Goal: Task Accomplishment & Management: Manage account settings

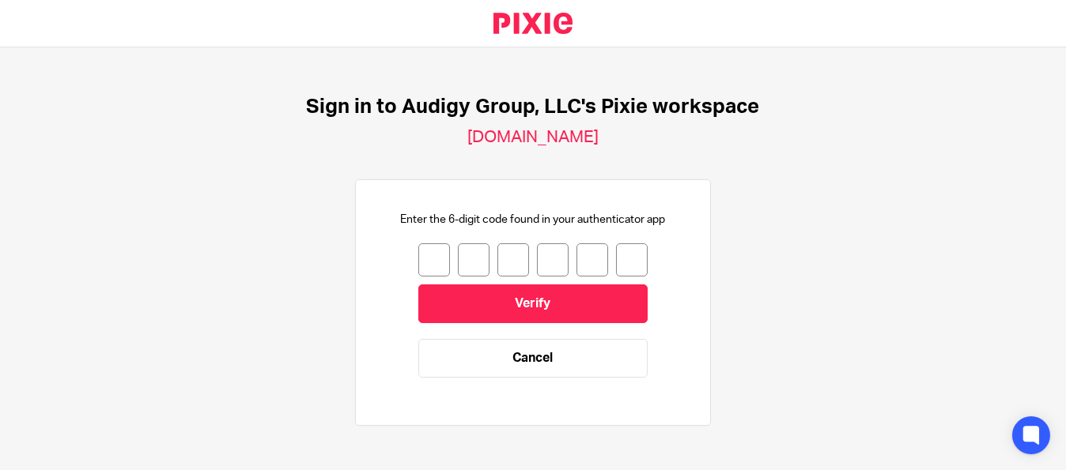
click at [418, 255] on input "number" at bounding box center [434, 259] width 32 height 33
type input "8"
type input "7"
type input "4"
type input "8"
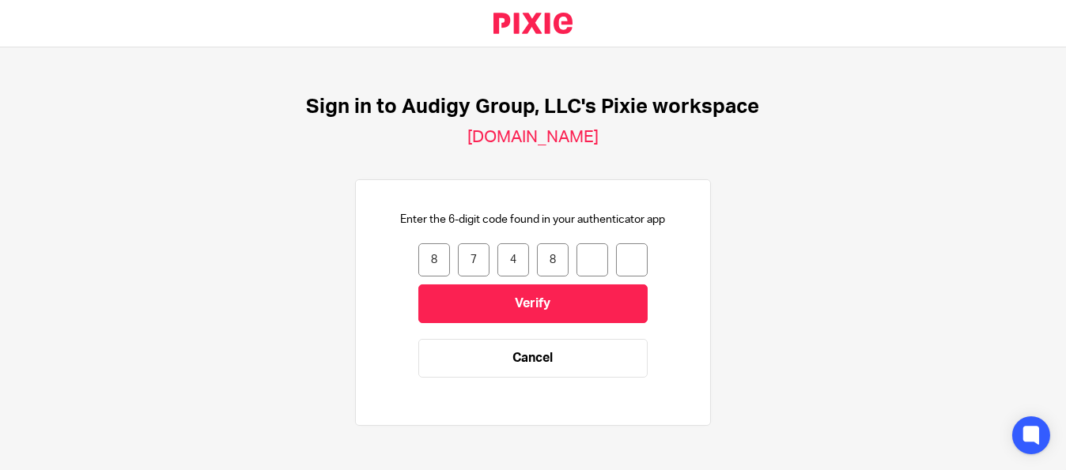
type input "4"
type input "1"
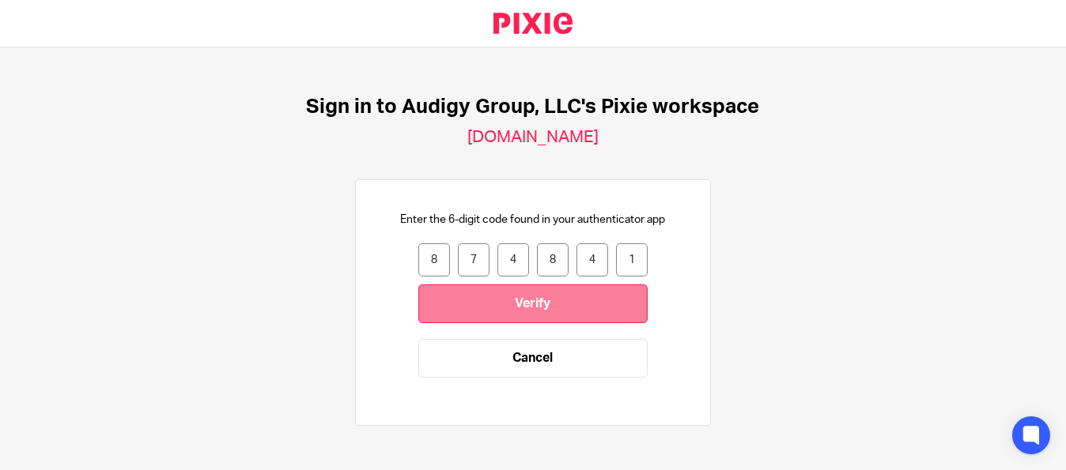
click at [526, 307] on input "Verify" at bounding box center [532, 304] width 229 height 39
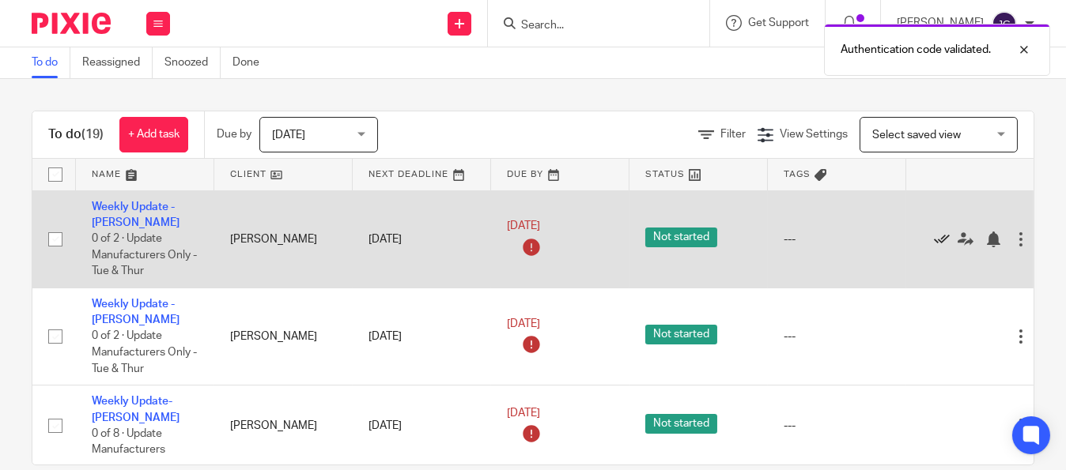
click at [944, 242] on icon at bounding box center [942, 240] width 16 height 16
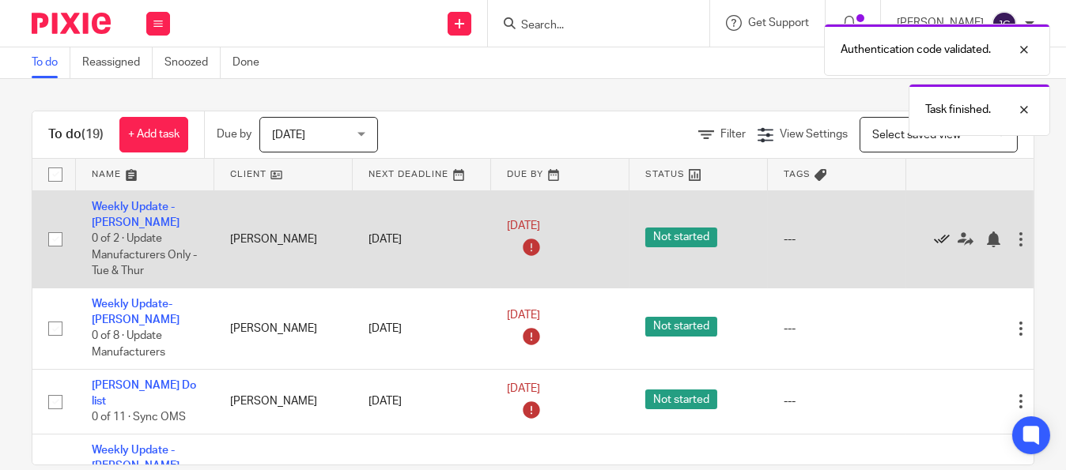
click at [941, 240] on icon at bounding box center [942, 240] width 16 height 16
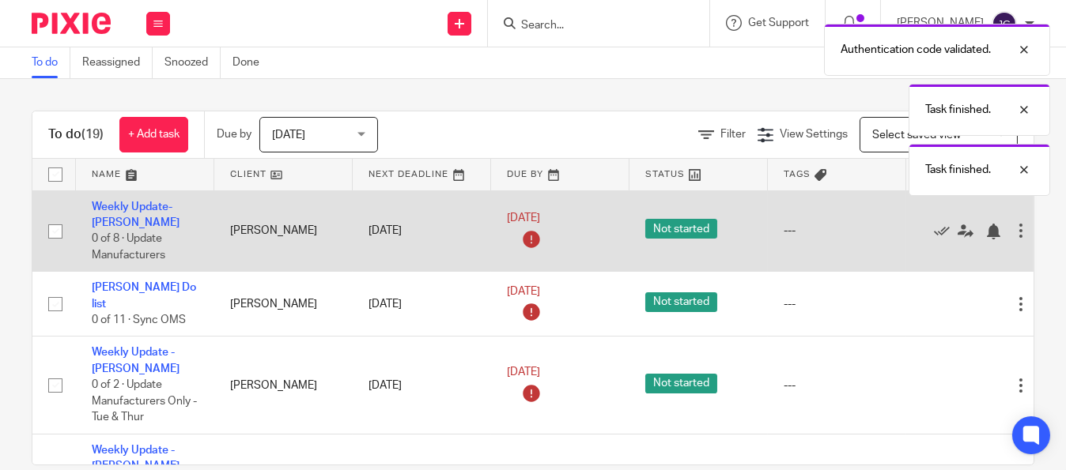
click at [941, 240] on div "Edit task Delete" at bounding box center [975, 231] width 107 height 40
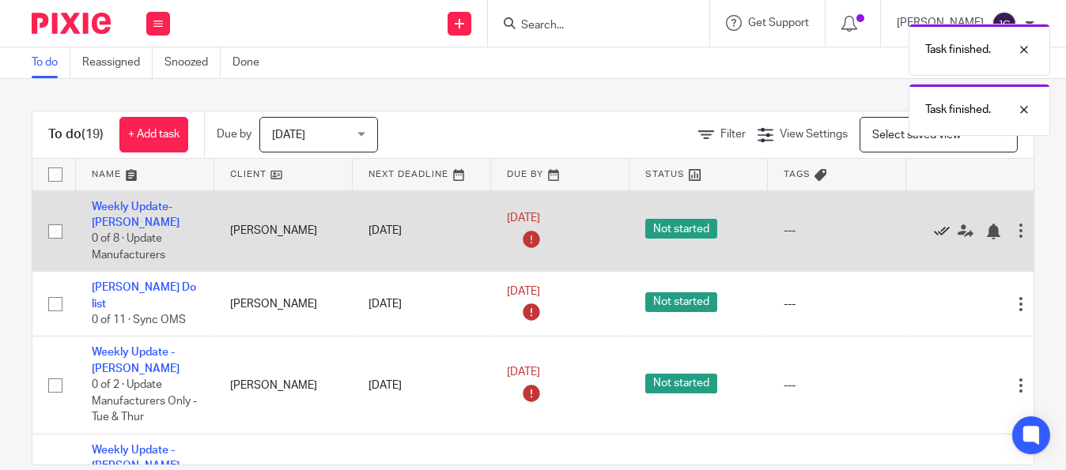
click at [939, 228] on icon at bounding box center [942, 232] width 16 height 16
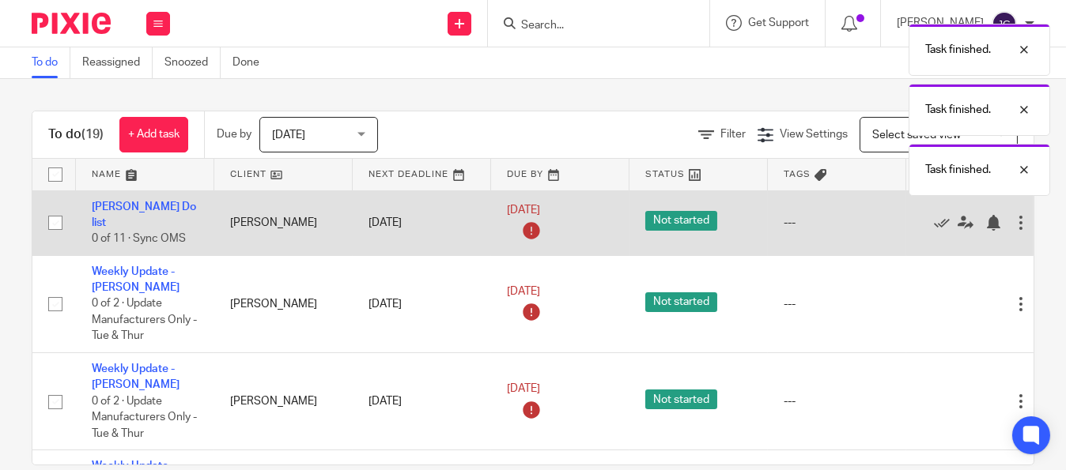
click at [939, 228] on div "Edit task Delete" at bounding box center [975, 223] width 107 height 40
click at [941, 217] on icon at bounding box center [942, 223] width 16 height 16
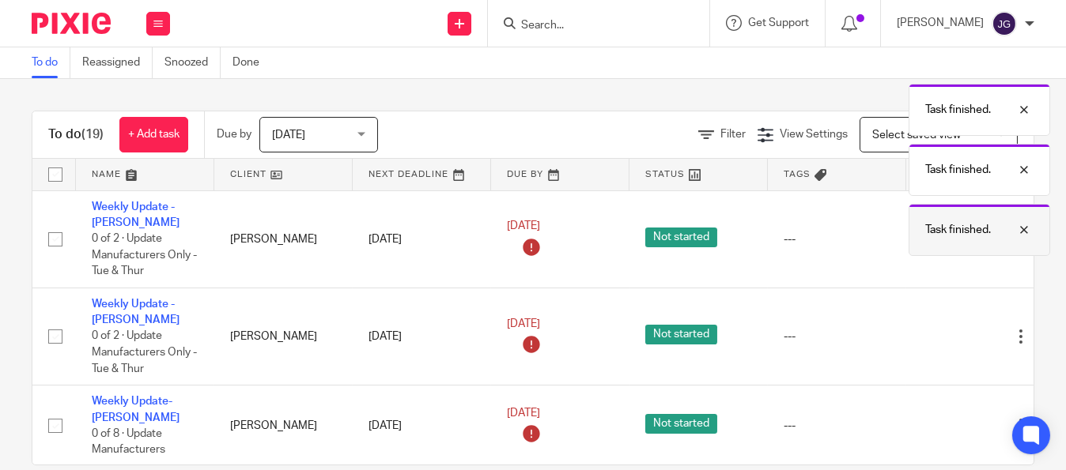
click at [941, 214] on div "Task finished." at bounding box center [978, 230] width 141 height 52
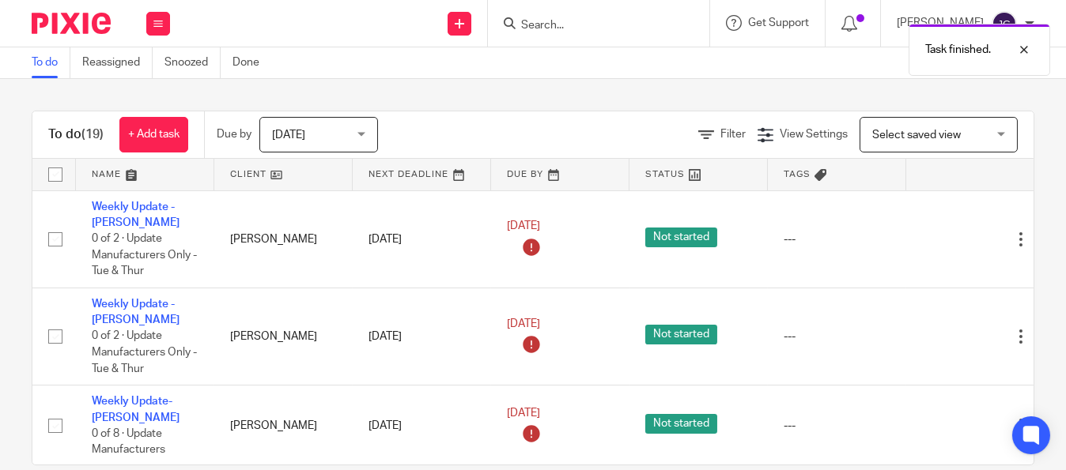
click at [1019, 106] on div "To do (19) + Add task Due by Today Today Today Tomorrow This week Next week Thi…" at bounding box center [533, 274] width 1066 height 391
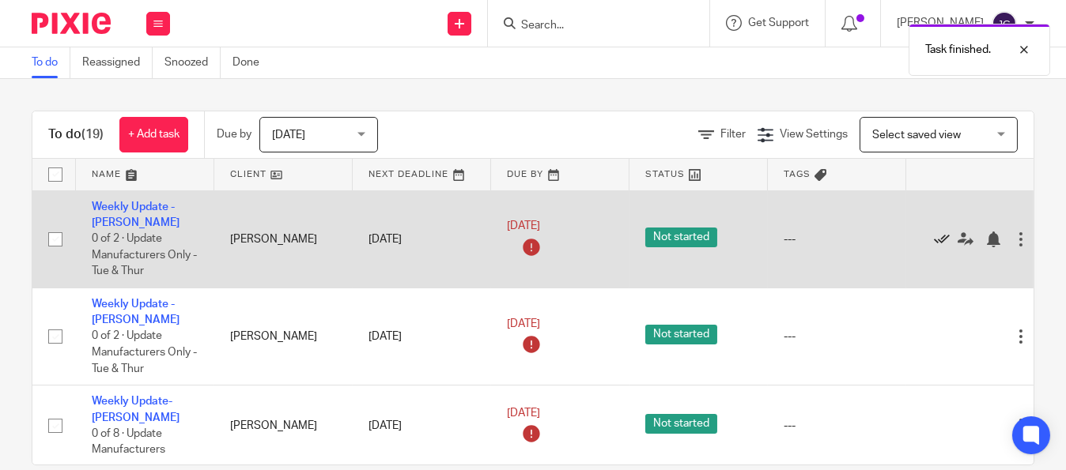
click at [942, 238] on icon at bounding box center [942, 240] width 16 height 16
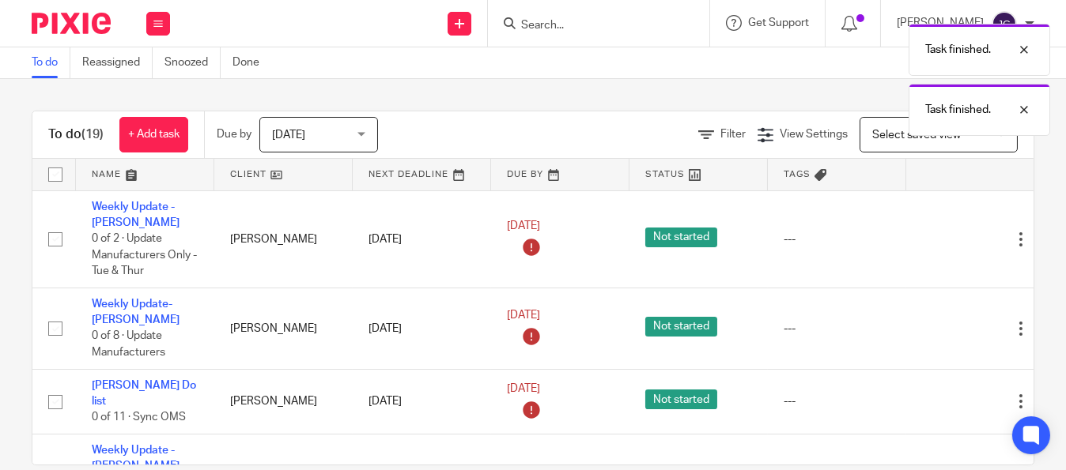
click at [942, 238] on icon at bounding box center [942, 240] width 16 height 16
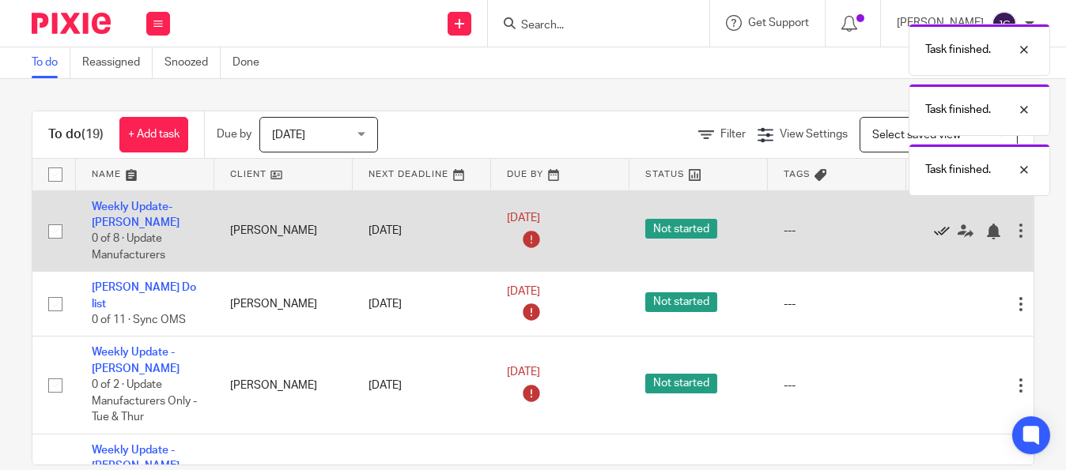
click at [937, 228] on icon at bounding box center [942, 232] width 16 height 16
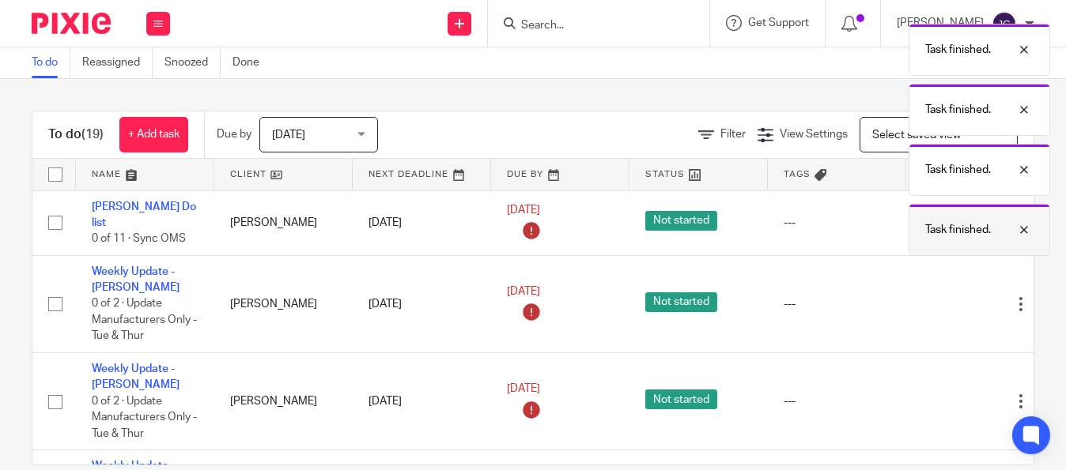
click at [937, 228] on p "Task finished." at bounding box center [958, 230] width 66 height 16
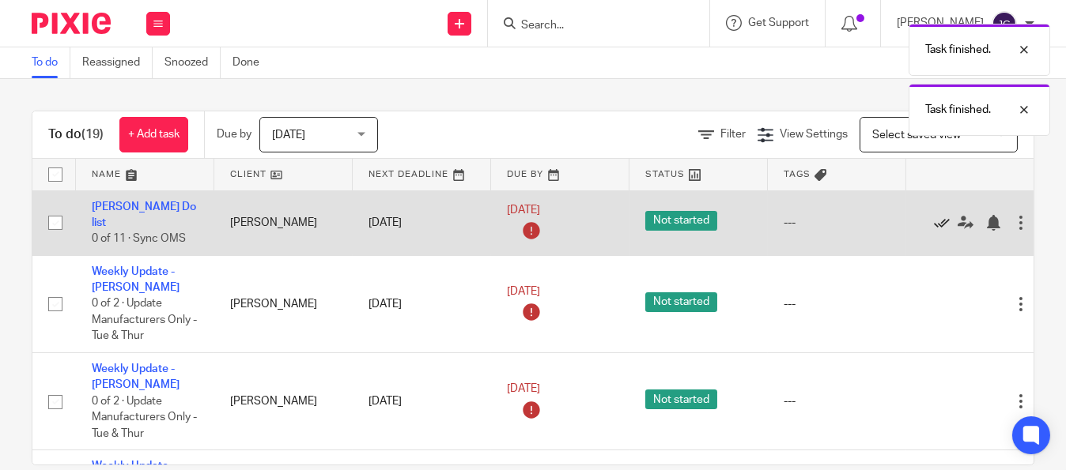
click at [935, 215] on icon at bounding box center [942, 223] width 16 height 16
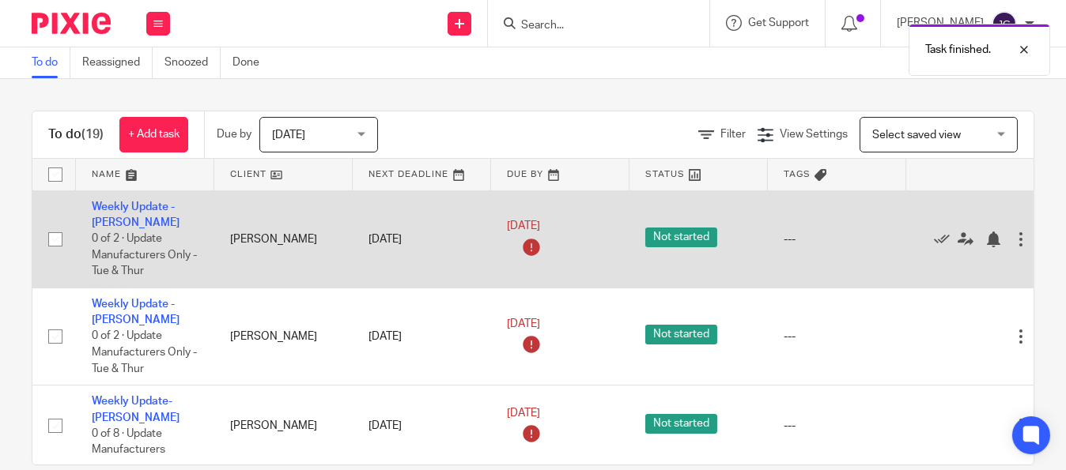
click at [51, 242] on input "checkbox" at bounding box center [55, 239] width 30 height 30
checkbox input "true"
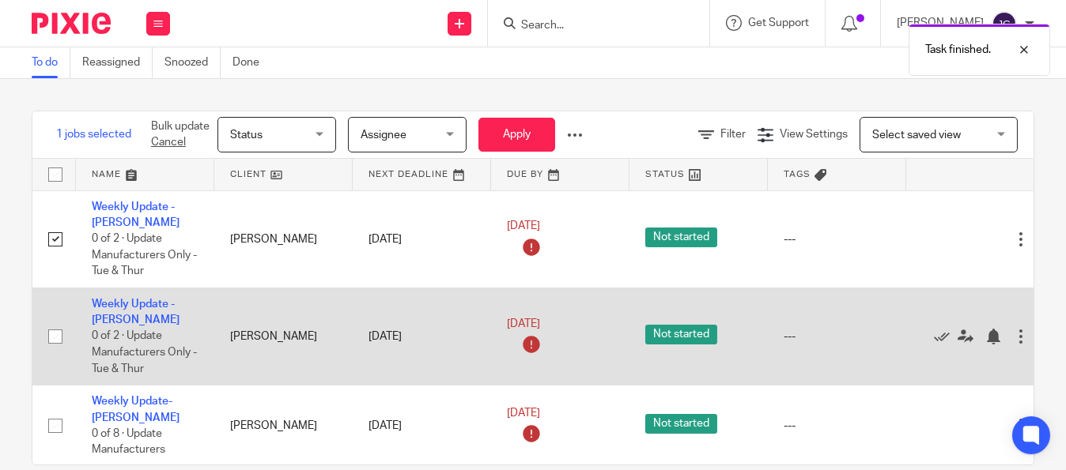
click at [52, 330] on input "checkbox" at bounding box center [55, 337] width 30 height 30
checkbox input "true"
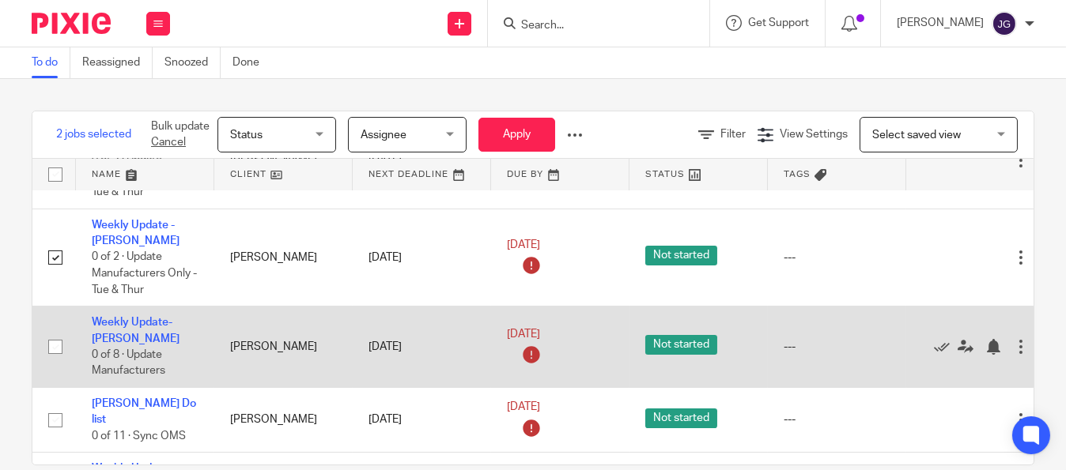
click at [54, 341] on input "checkbox" at bounding box center [55, 347] width 30 height 30
checkbox input "true"
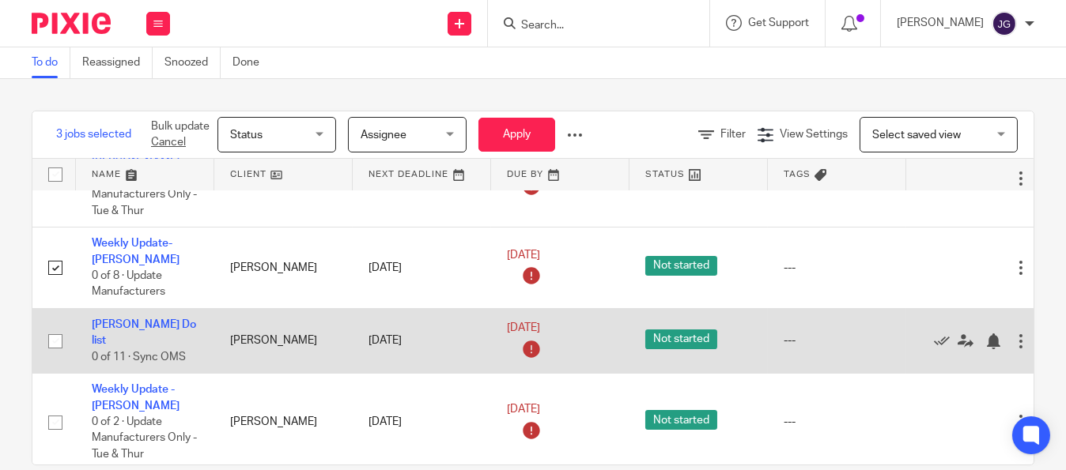
click at [55, 333] on input "checkbox" at bounding box center [55, 341] width 30 height 30
checkbox input "true"
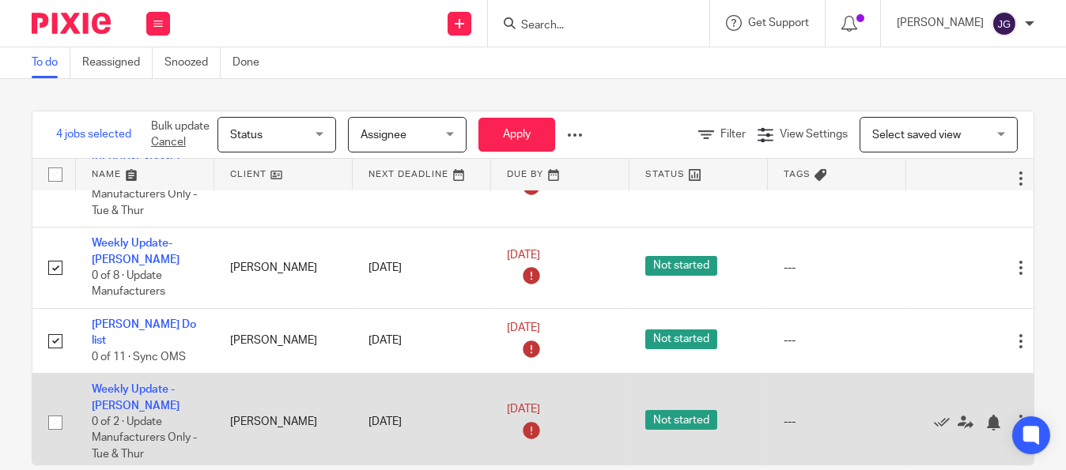
click at [49, 410] on input "checkbox" at bounding box center [55, 423] width 30 height 30
checkbox input "true"
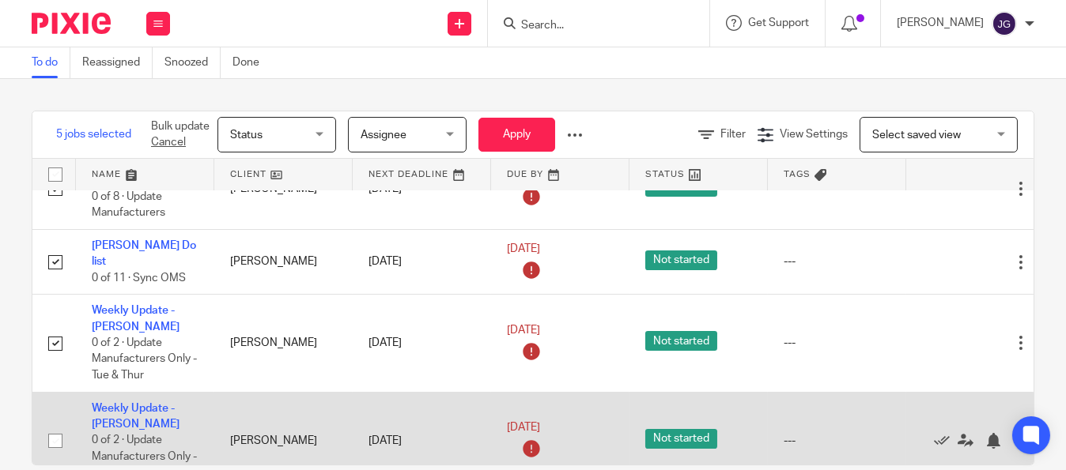
scroll to position [316, 0]
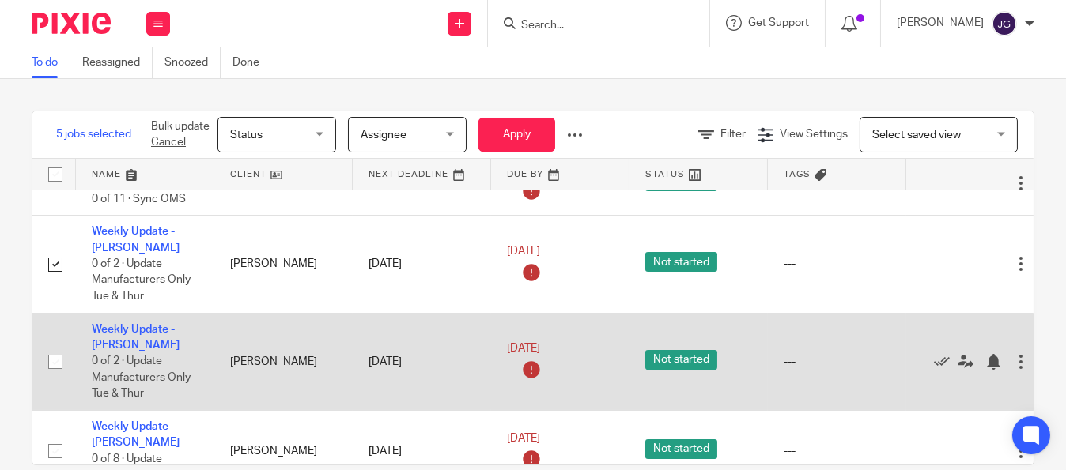
click at [54, 356] on input "checkbox" at bounding box center [55, 362] width 30 height 30
checkbox input "true"
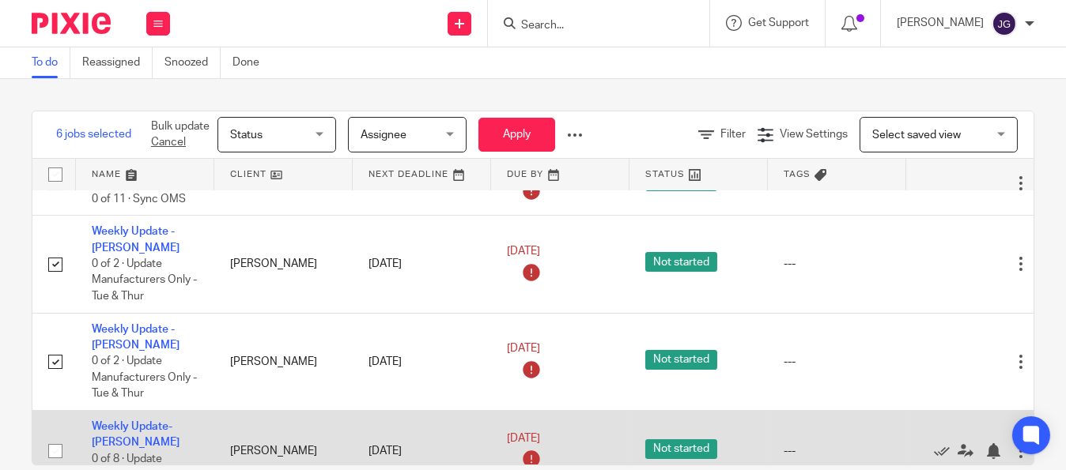
click at [54, 436] on input "checkbox" at bounding box center [55, 451] width 30 height 30
checkbox input "true"
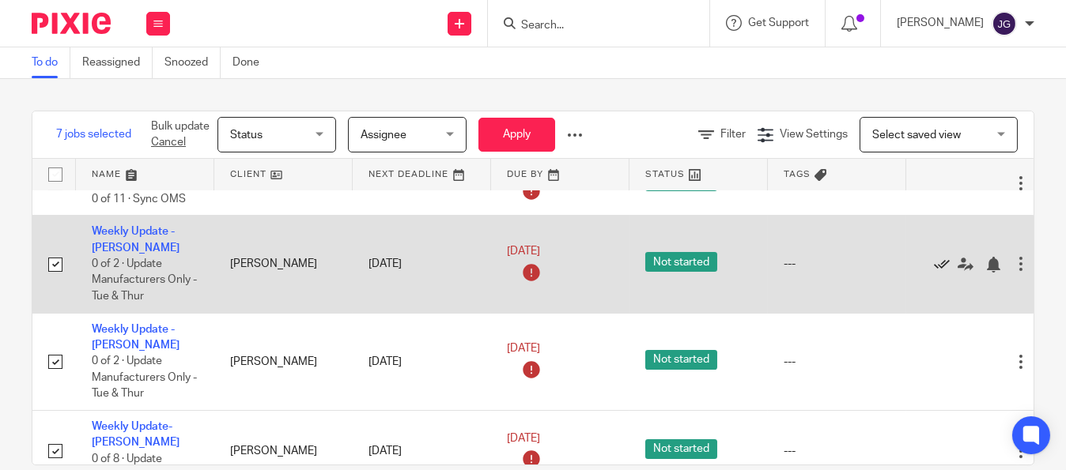
click at [942, 257] on icon at bounding box center [942, 265] width 16 height 16
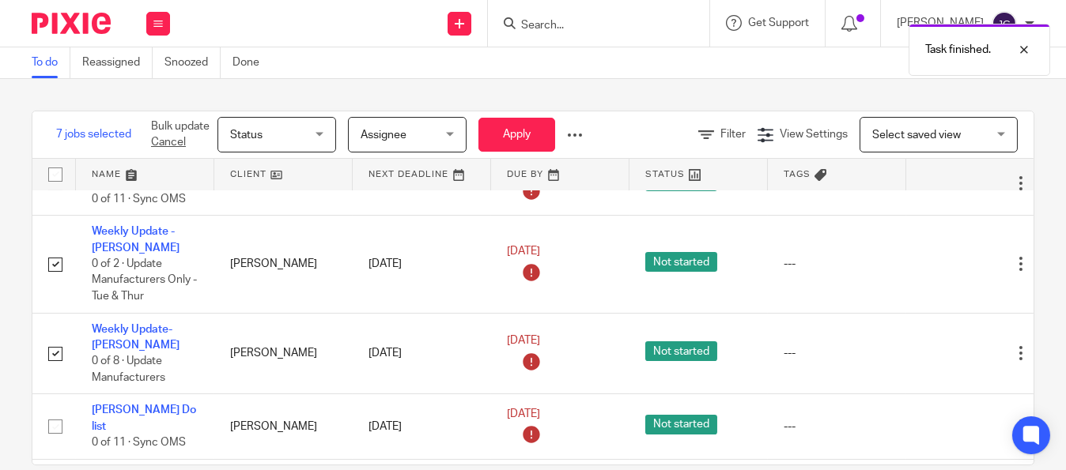
click at [942, 257] on icon at bounding box center [942, 265] width 16 height 16
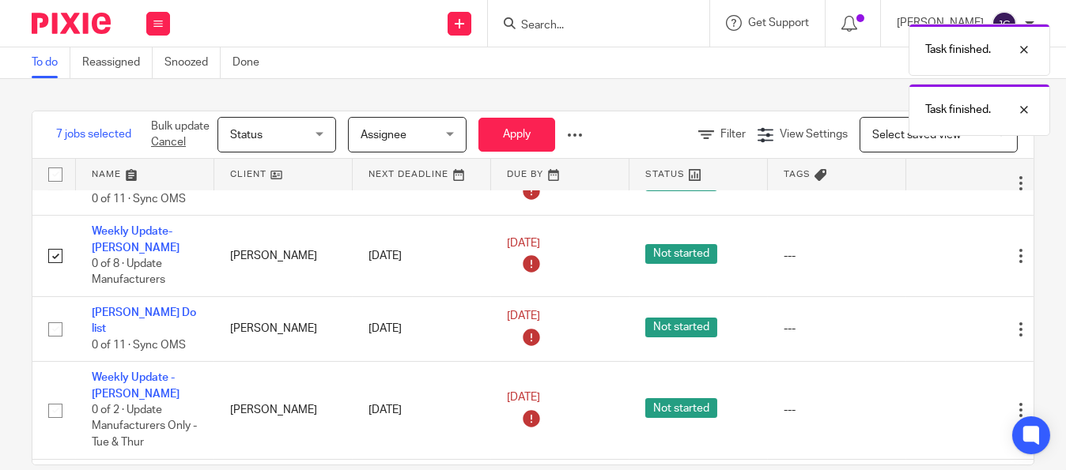
click at [942, 251] on icon at bounding box center [942, 256] width 16 height 16
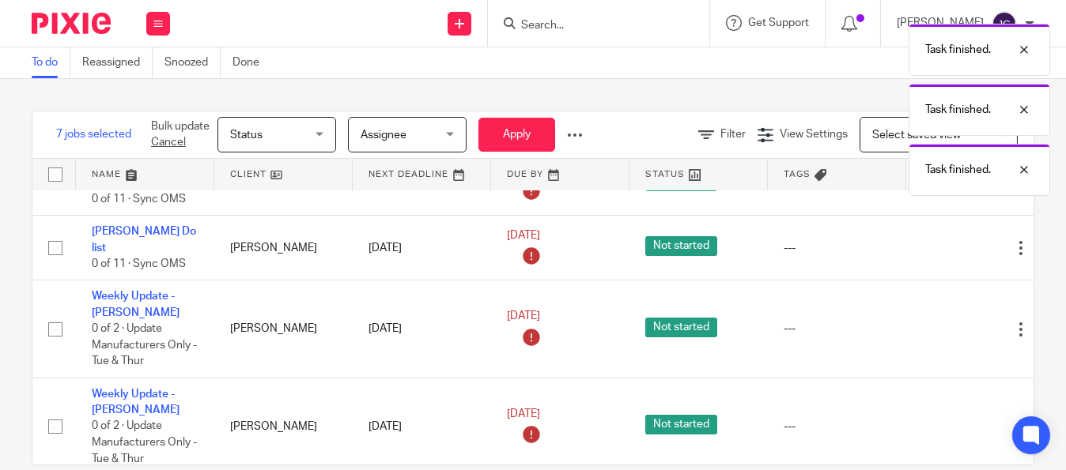
click at [942, 251] on div "Edit task Delete" at bounding box center [975, 248] width 107 height 40
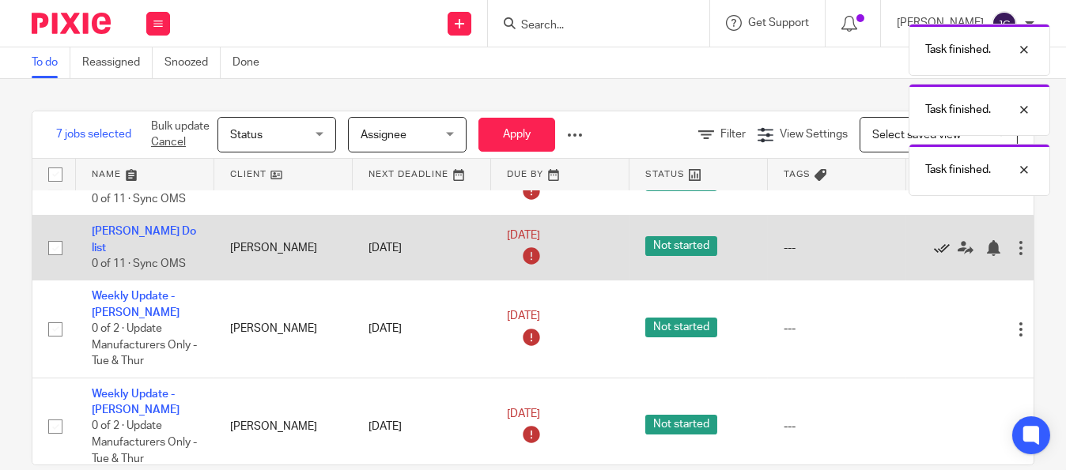
click at [940, 240] on icon at bounding box center [942, 248] width 16 height 16
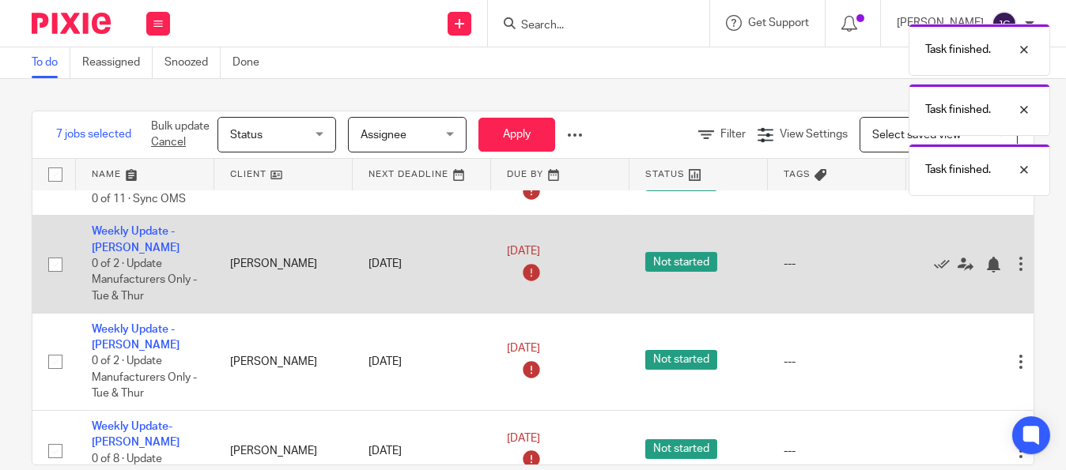
click at [940, 229] on td "Edit task Delete" at bounding box center [975, 264] width 138 height 97
click at [945, 257] on icon at bounding box center [942, 265] width 16 height 16
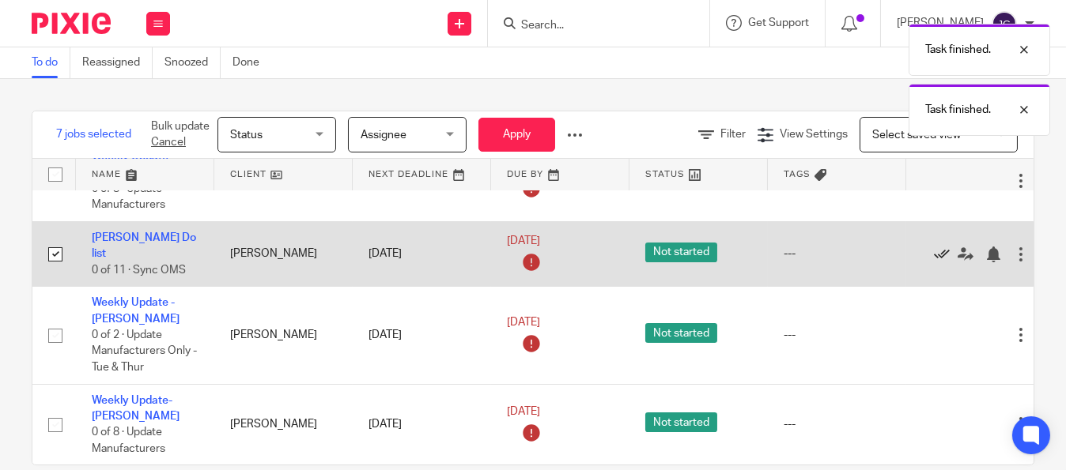
click at [944, 250] on icon at bounding box center [942, 255] width 16 height 16
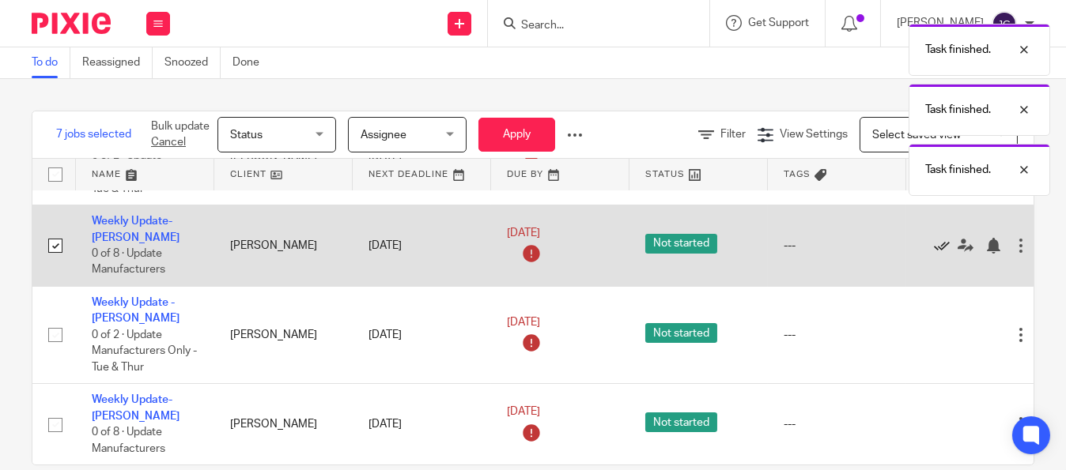
click at [945, 238] on icon at bounding box center [942, 246] width 16 height 16
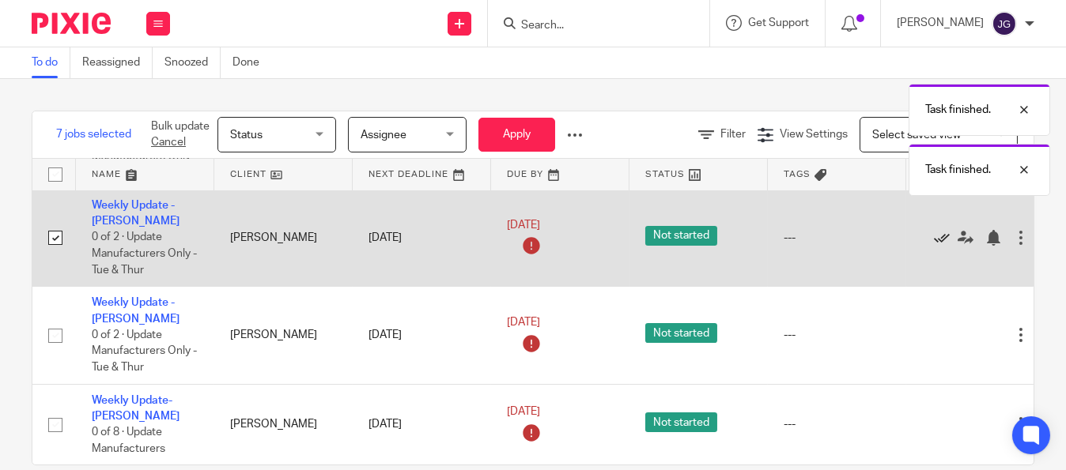
click at [945, 230] on icon at bounding box center [942, 238] width 16 height 16
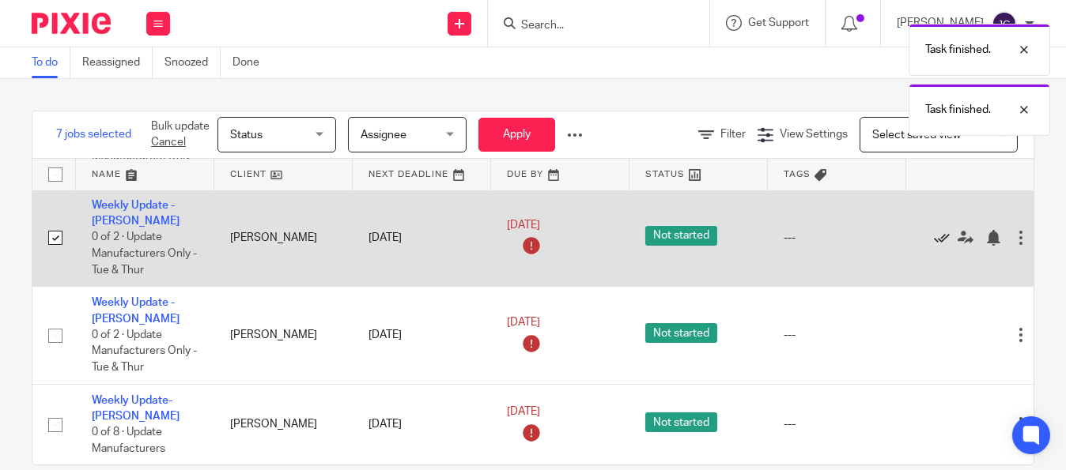
scroll to position [13, 0]
click at [945, 230] on icon at bounding box center [942, 238] width 16 height 16
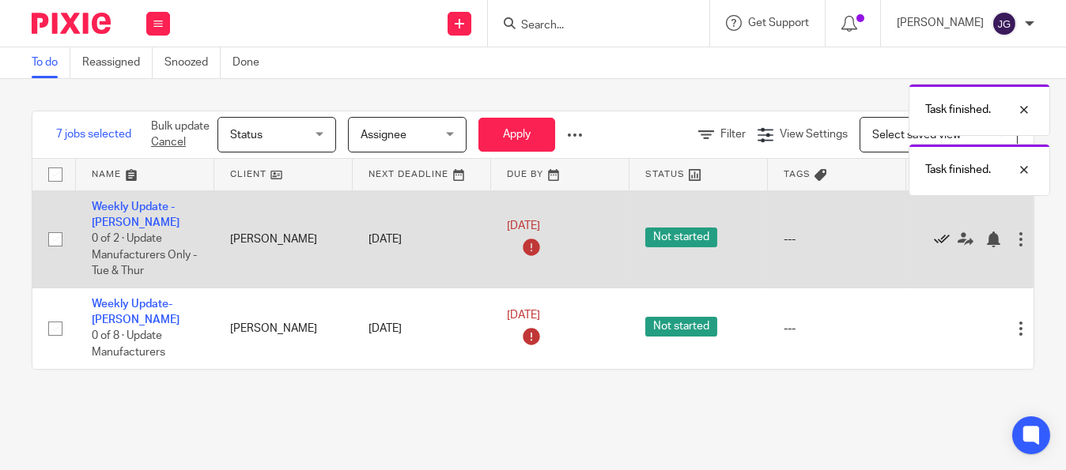
click at [945, 233] on icon at bounding box center [942, 240] width 16 height 16
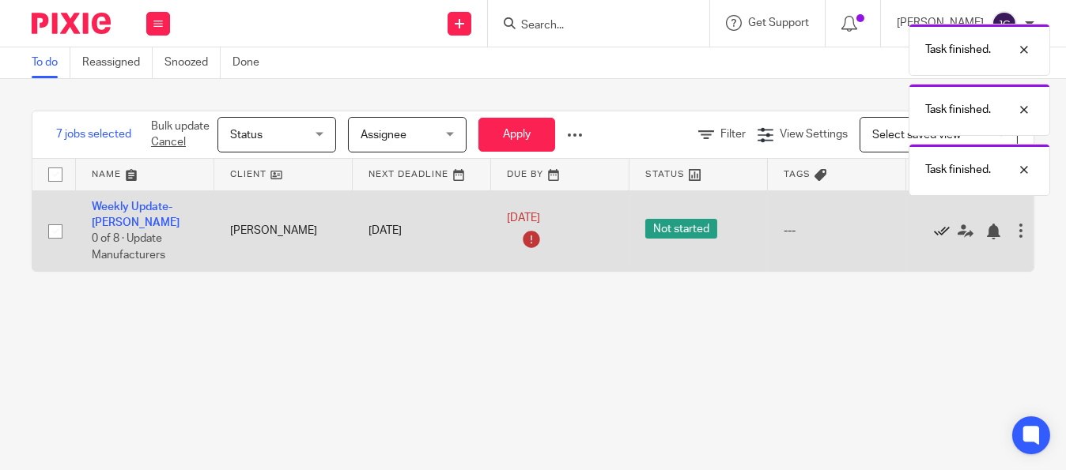
drag, startPoint x: 928, startPoint y: 221, endPoint x: 942, endPoint y: 229, distance: 16.7
click at [935, 221] on div "Edit task Delete" at bounding box center [975, 231] width 107 height 40
click at [942, 229] on icon at bounding box center [942, 232] width 16 height 16
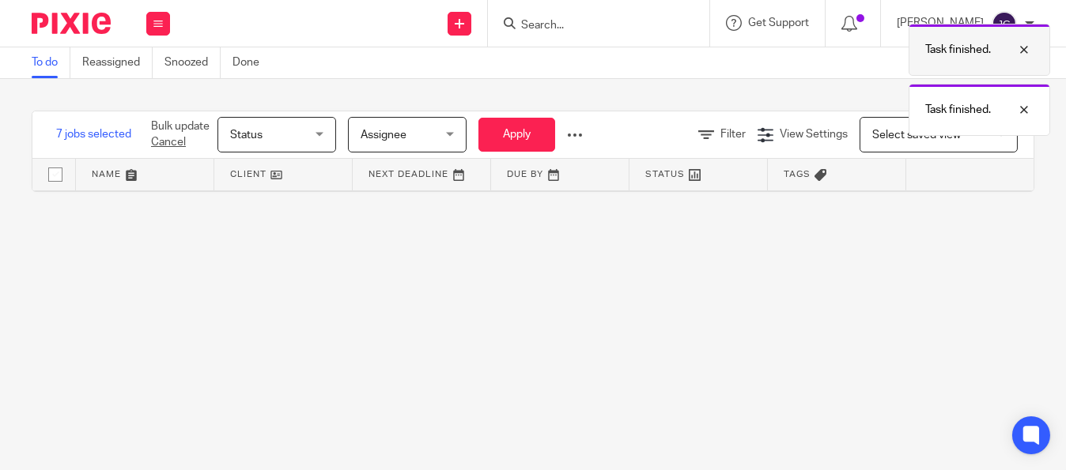
drag, startPoint x: 1030, startPoint y: 49, endPoint x: 1027, endPoint y: 70, distance: 21.6
click at [1028, 49] on div at bounding box center [1011, 49] width 43 height 19
click at [881, 17] on div "Task finished." at bounding box center [791, 46] width 517 height 60
click at [1017, 47] on div at bounding box center [1011, 49] width 43 height 19
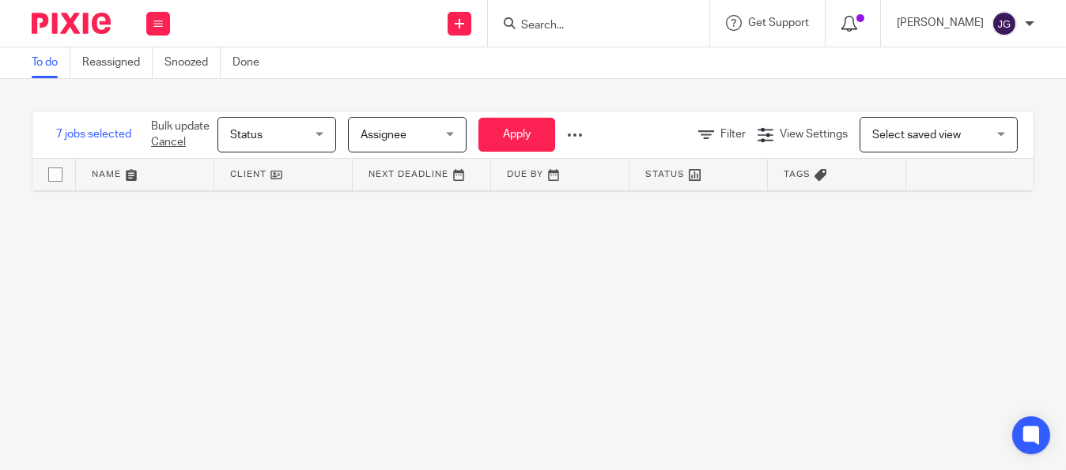
click at [864, 20] on span at bounding box center [860, 18] width 8 height 8
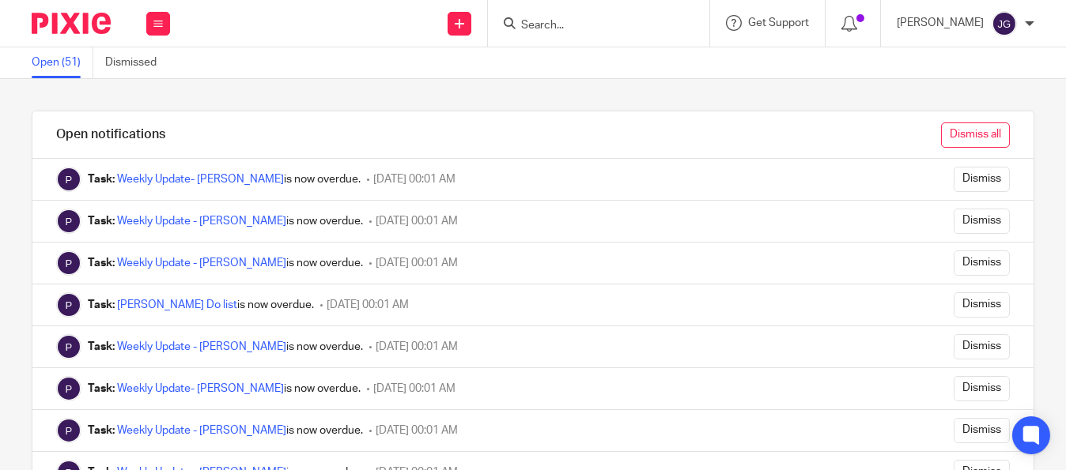
click at [961, 138] on input "Dismiss all" at bounding box center [975, 135] width 69 height 25
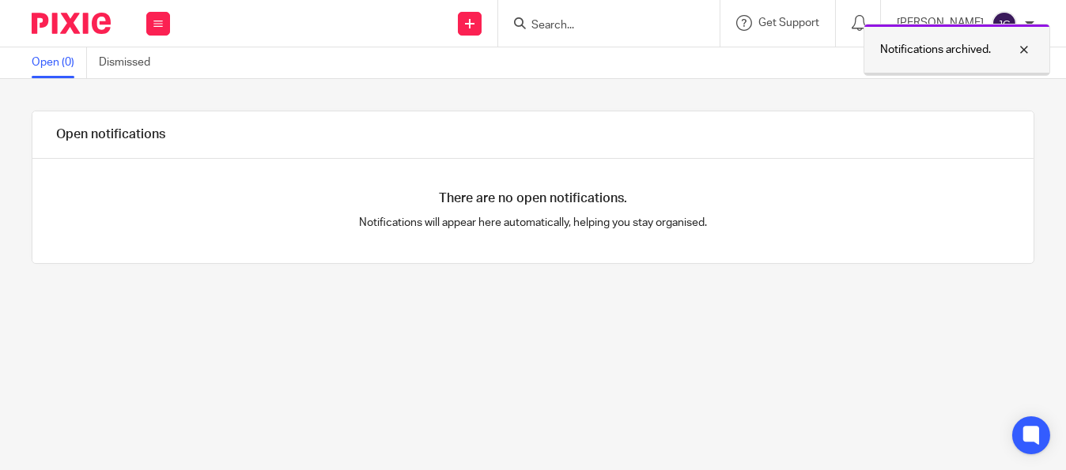
click at [1024, 43] on div at bounding box center [1011, 49] width 43 height 19
